Goal: Find specific page/section: Find specific page/section

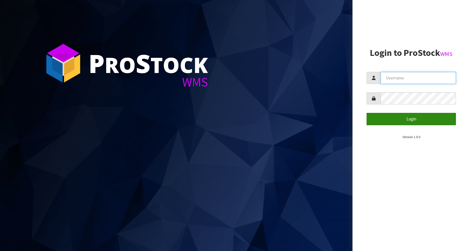
type input "KitchenAid"
click at [417, 125] on button "Login" at bounding box center [411, 119] width 89 height 12
click at [406, 121] on button "Login" at bounding box center [411, 119] width 89 height 12
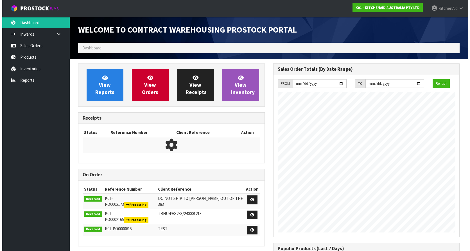
scroll to position [312, 195]
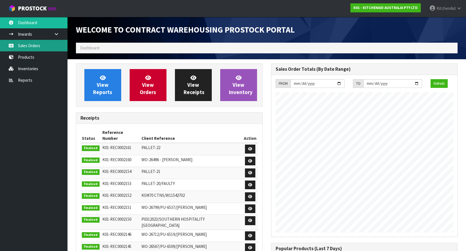
drag, startPoint x: 33, startPoint y: 46, endPoint x: 51, endPoint y: 49, distance: 17.5
click at [33, 46] on link "Sales Orders" at bounding box center [33, 46] width 67 height 12
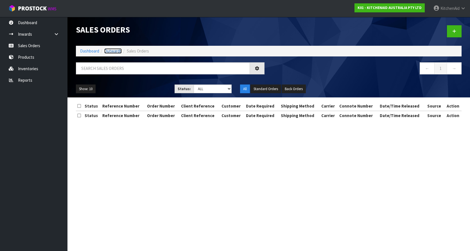
click at [105, 51] on link "Outwards" at bounding box center [112, 50] width 17 height 5
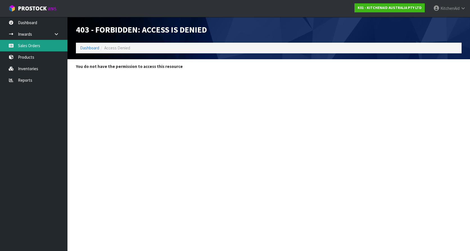
click at [30, 50] on link "Sales Orders" at bounding box center [33, 46] width 67 height 12
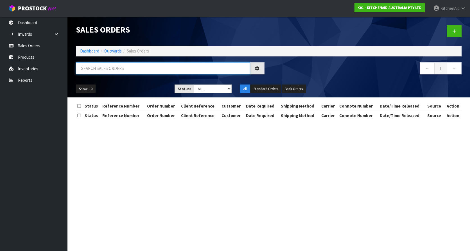
click at [105, 71] on input "text" at bounding box center [163, 68] width 174 height 12
paste input "5KSM195PSABM"
type input "5KSM195PSABM"
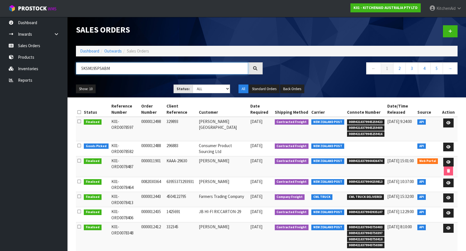
click at [128, 68] on input "5KSM195PSABM" at bounding box center [162, 68] width 172 height 12
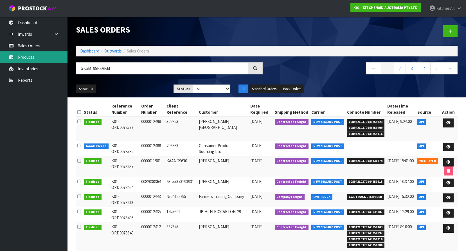
click at [36, 56] on link "Products" at bounding box center [33, 57] width 67 height 12
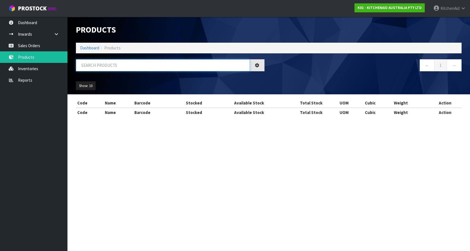
click at [116, 69] on input "text" at bounding box center [163, 65] width 174 height 12
paste input "5KSM195PSABM"
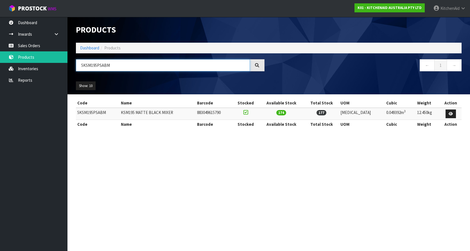
type input "5KSM195PSABM"
click at [124, 161] on section "Products Import Products Drop file here to import csv template Dashboard Produc…" at bounding box center [235, 125] width 470 height 251
drag, startPoint x: 178, startPoint y: 111, endPoint x: 76, endPoint y: 111, distance: 101.5
click at [76, 111] on tr "5KSM195PSABM KSM195 MATTE BLACK MIXER 883049615790 174 177 [MEDICAL_DATA] 0.049…" at bounding box center [269, 114] width 386 height 12
click at [76, 111] on td "5KSM195PSABM" at bounding box center [98, 114] width 44 height 12
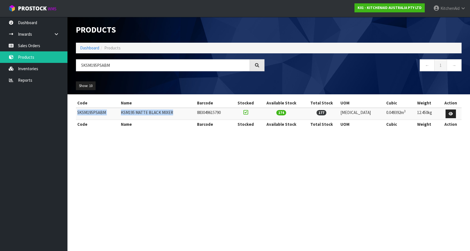
drag, startPoint x: 78, startPoint y: 112, endPoint x: 177, endPoint y: 113, distance: 98.7
click at [177, 113] on tr "5KSM195PSABM KSM195 MATTE BLACK MIXER 883049615790 174 177 [MEDICAL_DATA] 0.049…" at bounding box center [269, 114] width 386 height 12
click at [177, 113] on td "KSM195 MATTE BLACK MIXER" at bounding box center [158, 114] width 76 height 12
drag, startPoint x: 177, startPoint y: 113, endPoint x: 77, endPoint y: 111, distance: 99.9
click at [77, 111] on tr "5KSM195PSABM KSM195 MATTE BLACK MIXER 883049615790 174 177 [MEDICAL_DATA] 0.049…" at bounding box center [269, 114] width 386 height 12
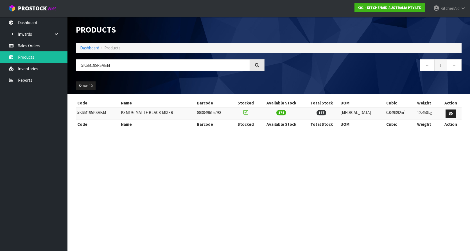
drag, startPoint x: 77, startPoint y: 111, endPoint x: 65, endPoint y: 114, distance: 12.9
click at [65, 114] on ul "Dashboard Inwards Purchase Orders Receipts Sales Orders Products Inventories Re…" at bounding box center [33, 134] width 67 height 235
drag, startPoint x: 76, startPoint y: 114, endPoint x: 177, endPoint y: 114, distance: 101.5
click at [177, 114] on tr "5KSM195PSABM KSM195 MATTE BLACK MIXER 883049615790 174 177 [MEDICAL_DATA] 0.049…" at bounding box center [269, 114] width 386 height 12
click at [177, 114] on td "KSM195 MATTE BLACK MIXER" at bounding box center [158, 114] width 76 height 12
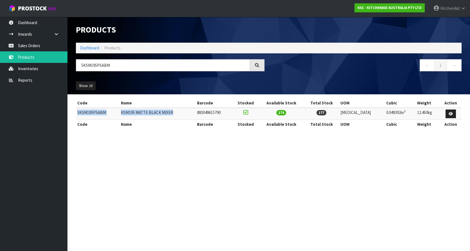
drag, startPoint x: 177, startPoint y: 114, endPoint x: 78, endPoint y: 114, distance: 99.5
click at [78, 114] on tr "5KSM195PSABM KSM195 MATTE BLACK MIXER 883049615790 174 177 [MEDICAL_DATA] 0.049…" at bounding box center [269, 114] width 386 height 12
click at [78, 114] on td "5KSM195PSABM" at bounding box center [98, 114] width 44 height 12
